Goal: Information Seeking & Learning: Compare options

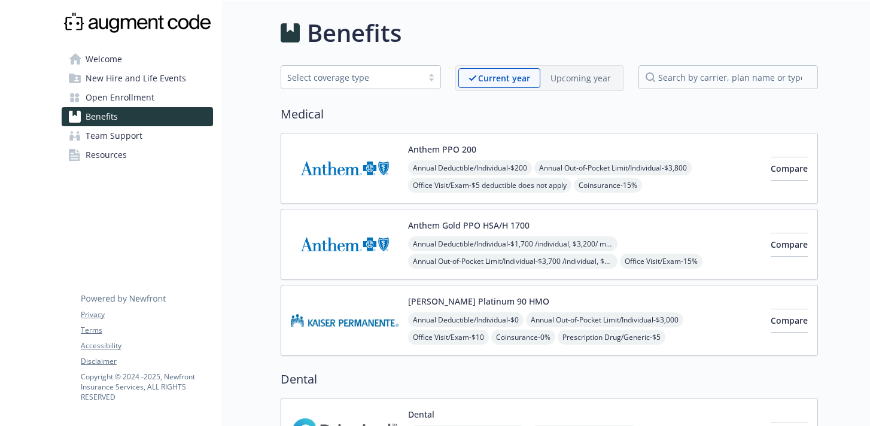
scroll to position [78, 0]
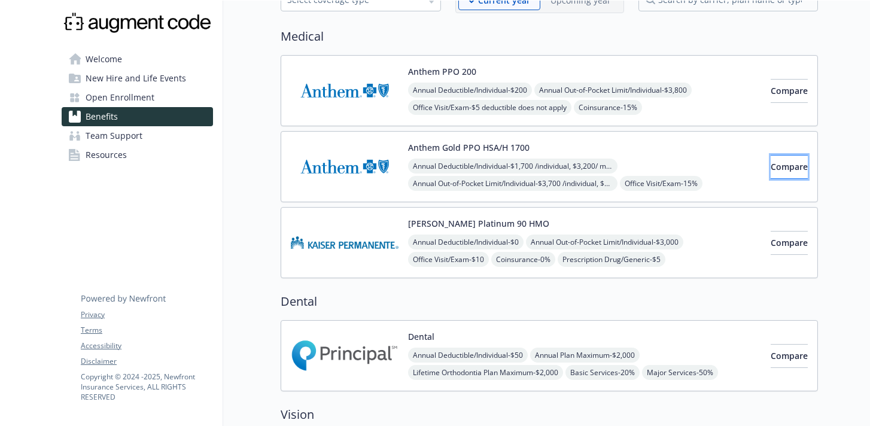
click at [771, 162] on button "Compare" at bounding box center [789, 167] width 37 height 24
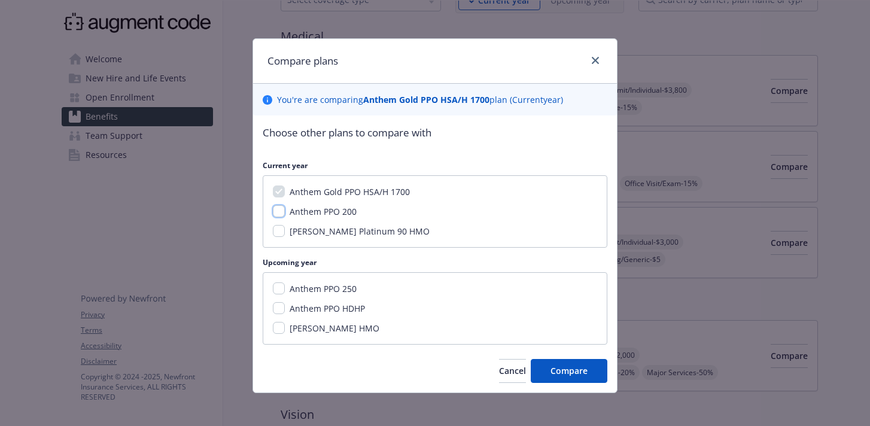
click at [279, 213] on input "Anthem PPO 200" at bounding box center [279, 211] width 12 height 12
checkbox input "true"
click at [277, 232] on input "[PERSON_NAME] Platinum 90 HMO" at bounding box center [279, 231] width 12 height 12
checkbox input "true"
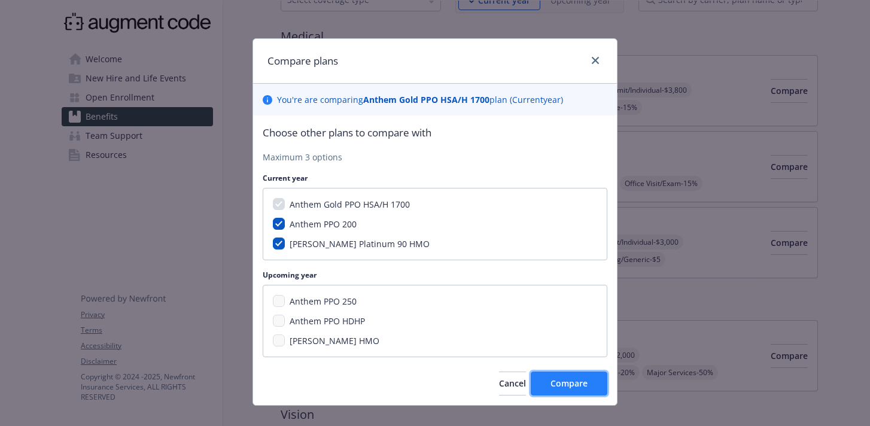
click at [570, 381] on span "Compare" at bounding box center [569, 383] width 37 height 11
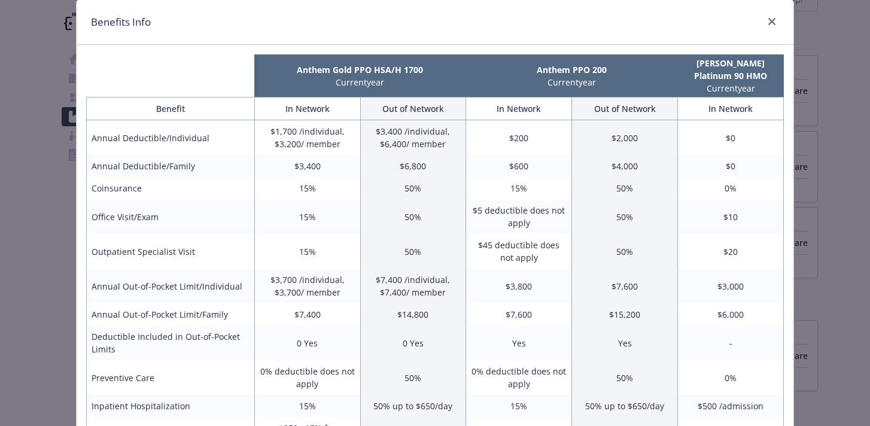
scroll to position [11, 0]
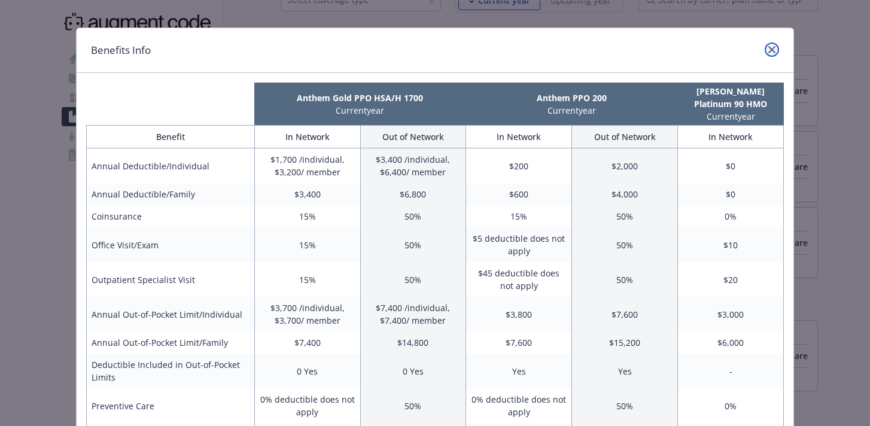
click at [773, 46] on icon "close" at bounding box center [772, 49] width 7 height 7
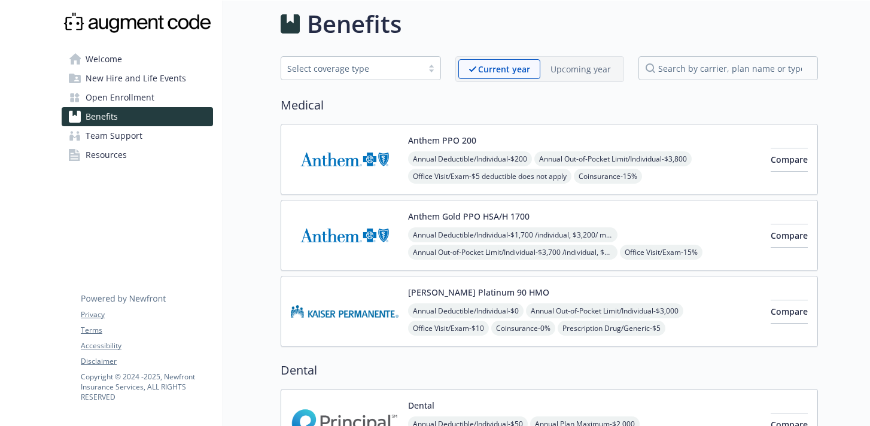
scroll to position [0, 0]
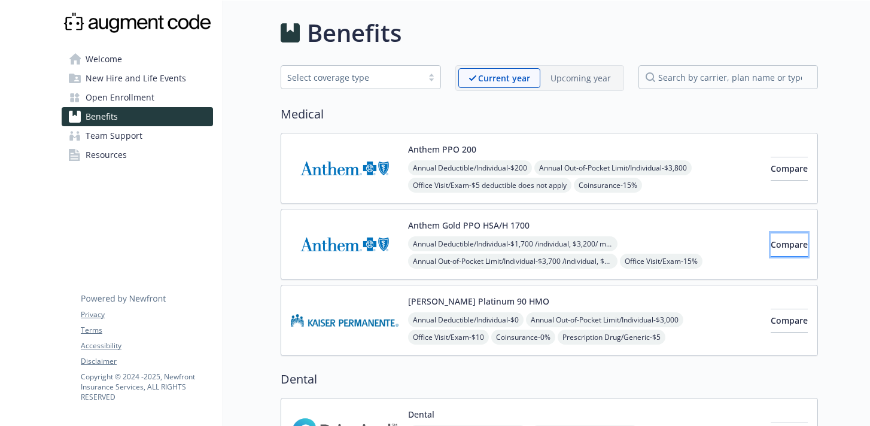
click at [771, 242] on span "Compare" at bounding box center [789, 244] width 37 height 11
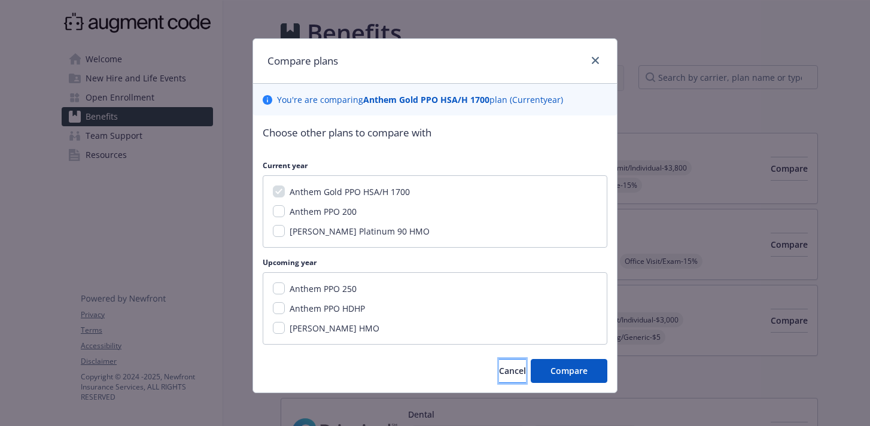
click at [499, 368] on span "Cancel" at bounding box center [512, 370] width 27 height 11
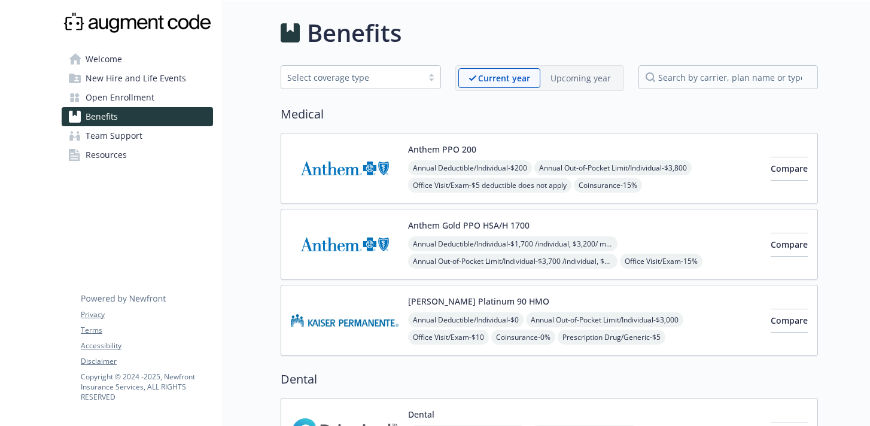
click at [553, 78] on p "Upcoming year" at bounding box center [581, 78] width 60 height 13
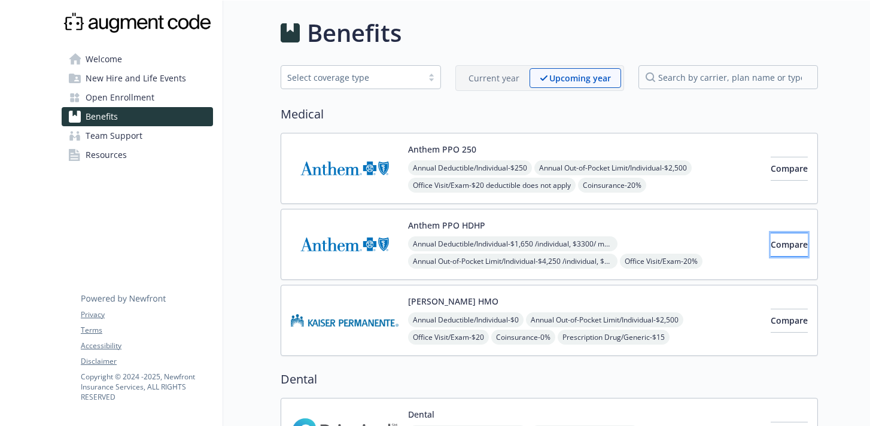
click at [771, 243] on span "Compare" at bounding box center [789, 244] width 37 height 11
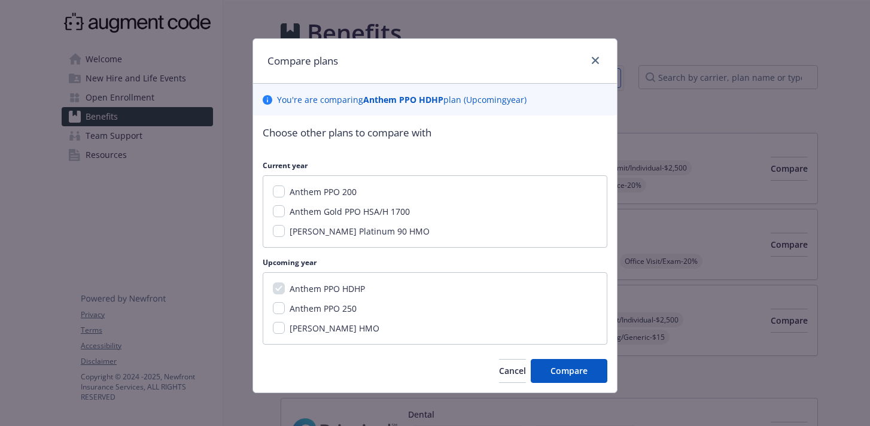
scroll to position [5, 0]
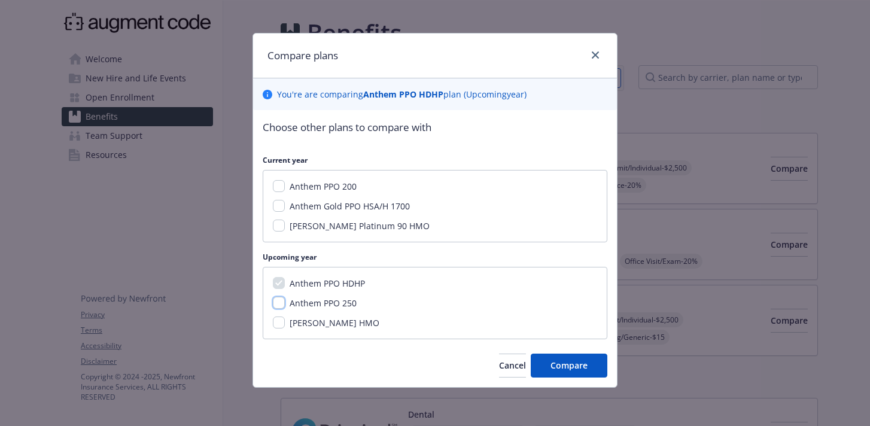
click at [275, 303] on input "Anthem PPO 250" at bounding box center [279, 303] width 12 height 12
checkbox input "true"
click at [581, 364] on span "Compare" at bounding box center [569, 365] width 37 height 11
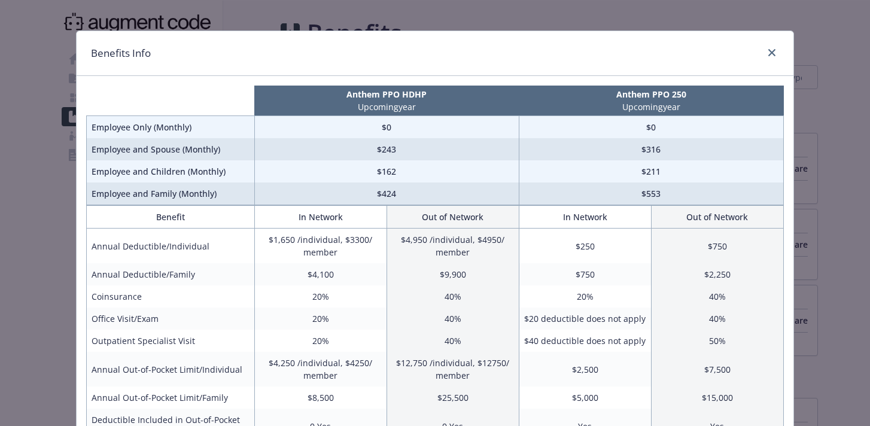
scroll to position [104, 0]
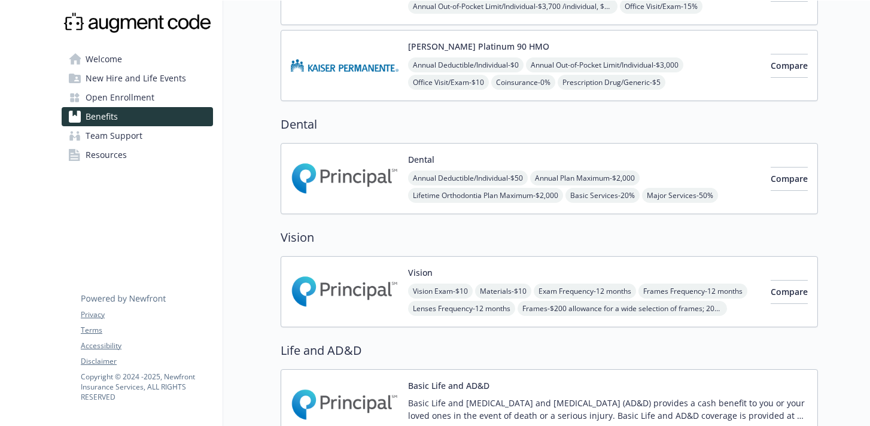
scroll to position [269, 0]
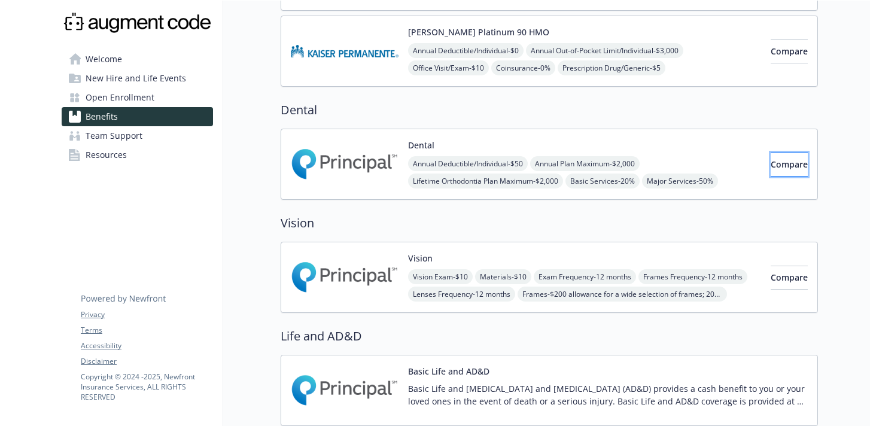
click at [778, 171] on button "Compare" at bounding box center [789, 165] width 37 height 24
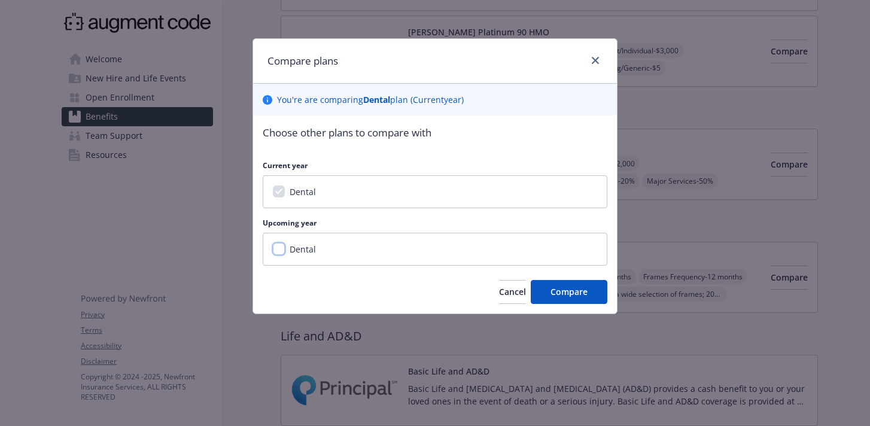
click at [279, 251] on input "Dental" at bounding box center [279, 249] width 12 height 12
checkbox input "true"
click at [553, 292] on span "Compare" at bounding box center [569, 291] width 37 height 11
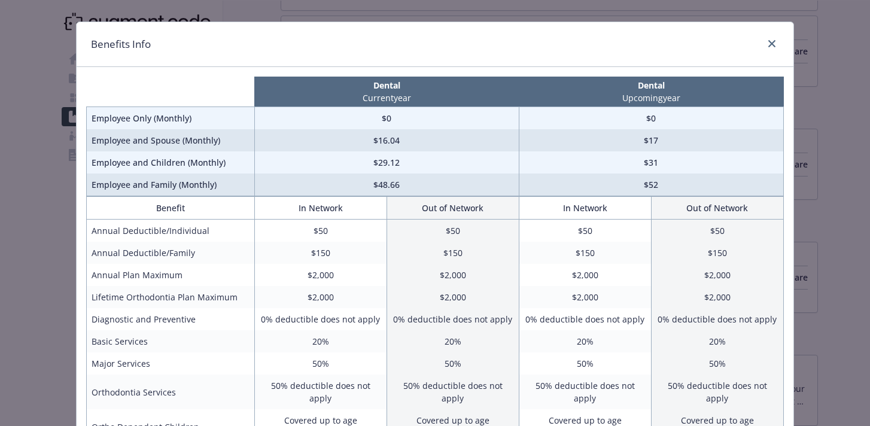
scroll to position [81, 0]
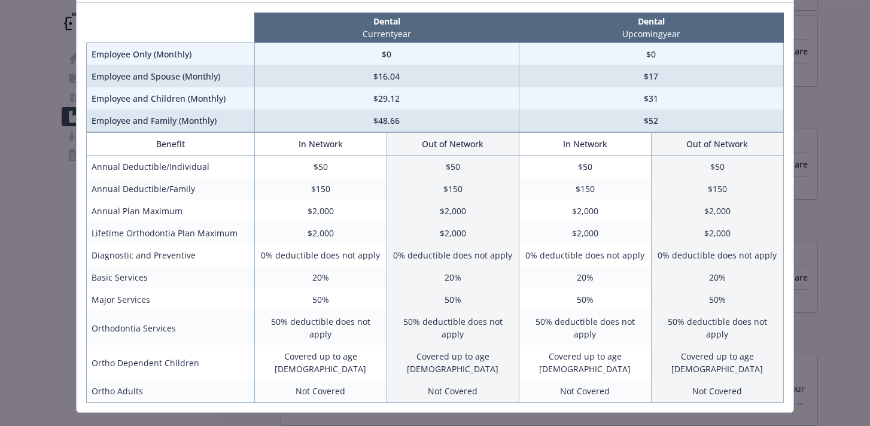
click at [825, 48] on div "Benefits Info Dental Current year Dental Upcoming year Employee Only (Monthly) …" at bounding box center [435, 213] width 870 height 426
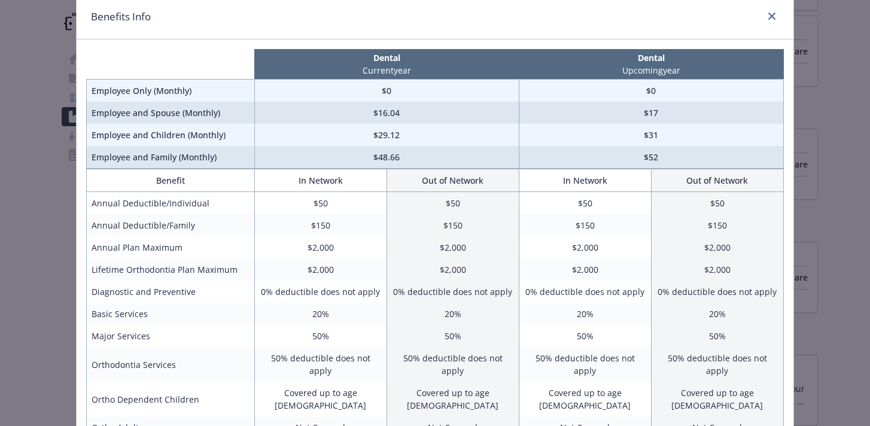
scroll to position [0, 0]
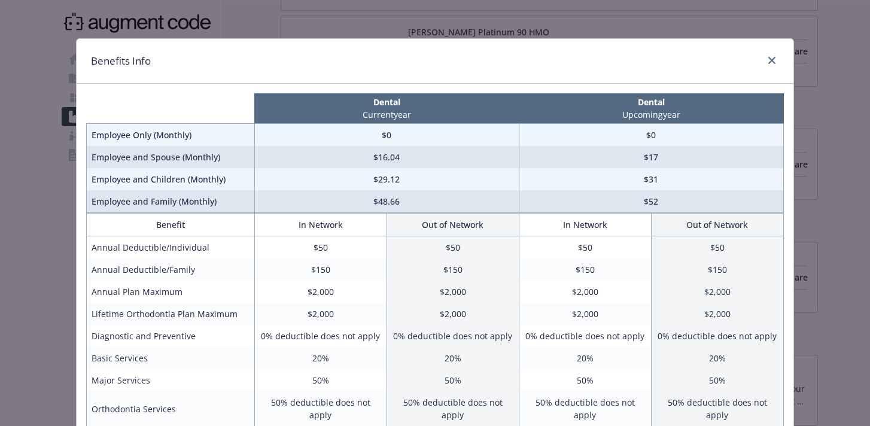
click at [769, 53] on div "compare plan details" at bounding box center [769, 61] width 19 height 16
click at [771, 60] on icon "close" at bounding box center [772, 60] width 7 height 7
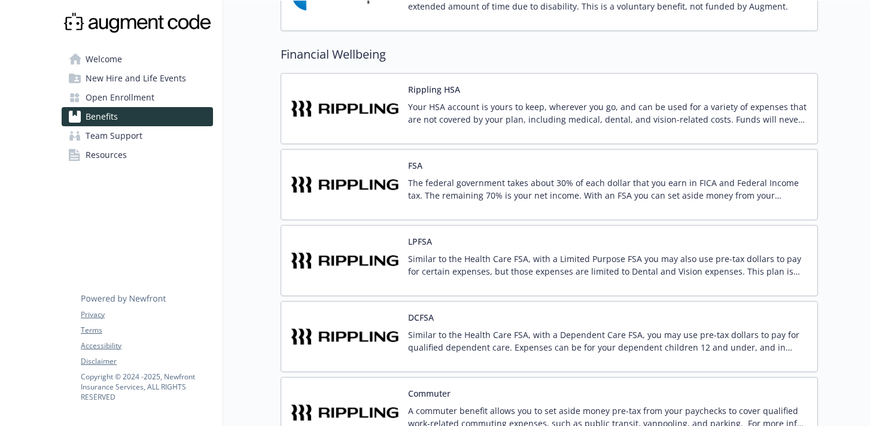
scroll to position [676, 0]
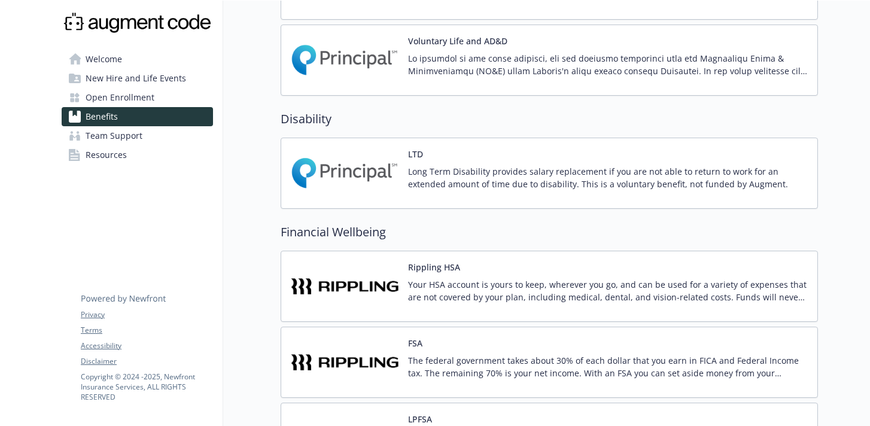
click at [446, 269] on button "Rippling HSA" at bounding box center [434, 267] width 52 height 13
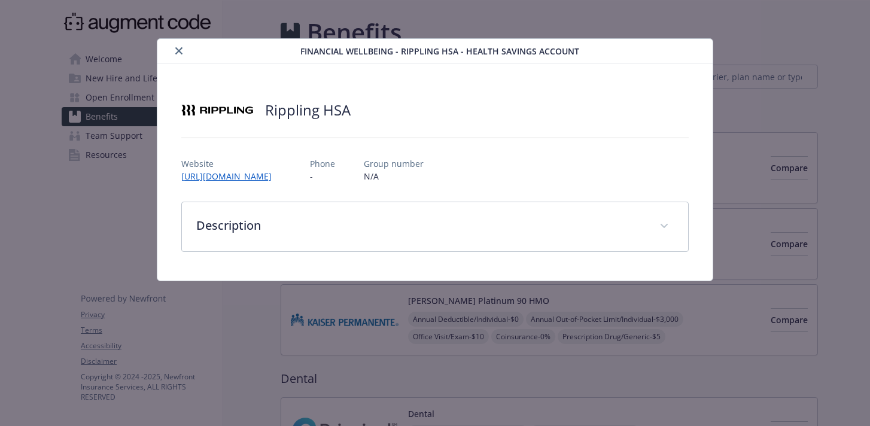
scroll to position [676, 0]
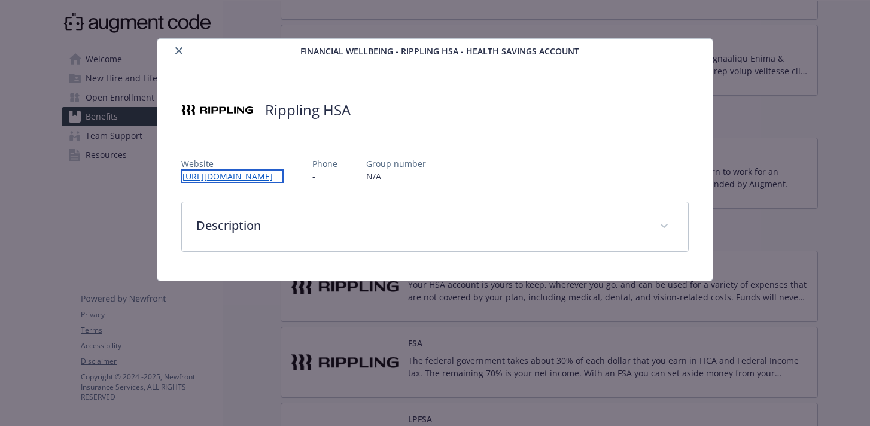
click at [221, 175] on link "https://app.rippling.com/login" at bounding box center [232, 176] width 102 height 14
